Goal: Information Seeking & Learning: Learn about a topic

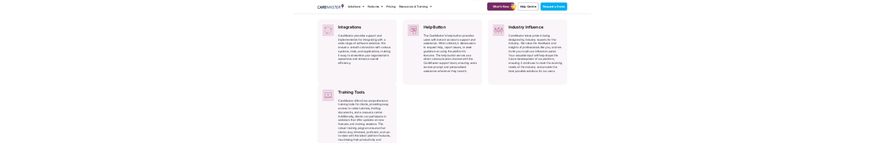
scroll to position [571, 0]
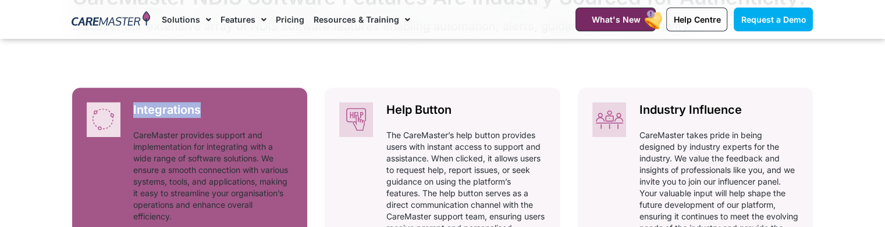
copy h2 "Integrations"
click at [182, 151] on p "CareMaster provides support and implementation for integrating with a wide rang…" at bounding box center [212, 176] width 159 height 93
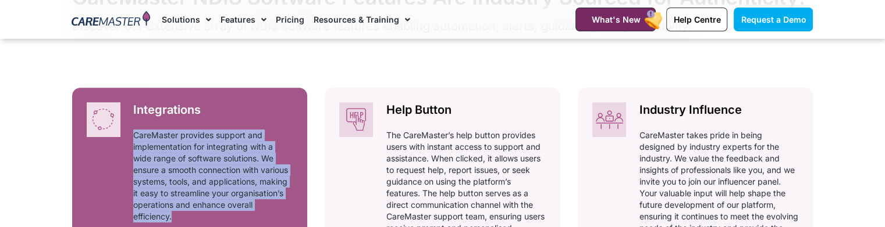
drag, startPoint x: 141, startPoint y: 129, endPoint x: 200, endPoint y: 213, distance: 103.1
click at [200, 213] on div "Integrations Automatically adhering to complex and ever-changing award regulati…" at bounding box center [213, 167] width 188 height 158
copy p "CareMaster provides support and implementation for integrating with a wide rang…"
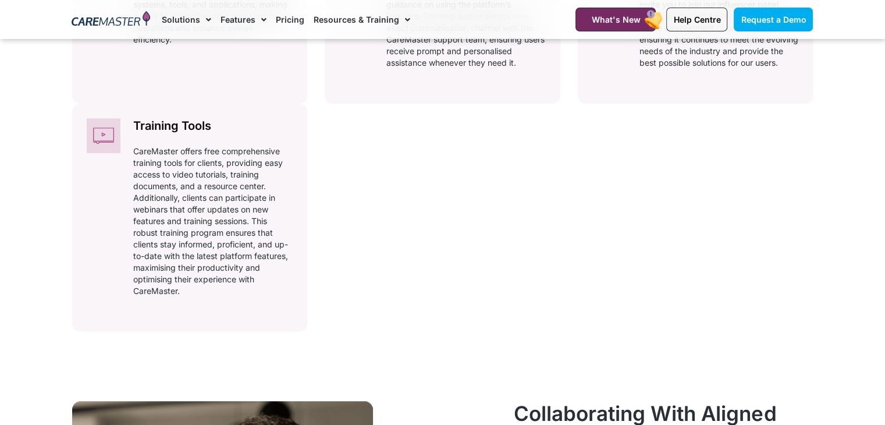
scroll to position [603, 0]
